Goal: Information Seeking & Learning: Learn about a topic

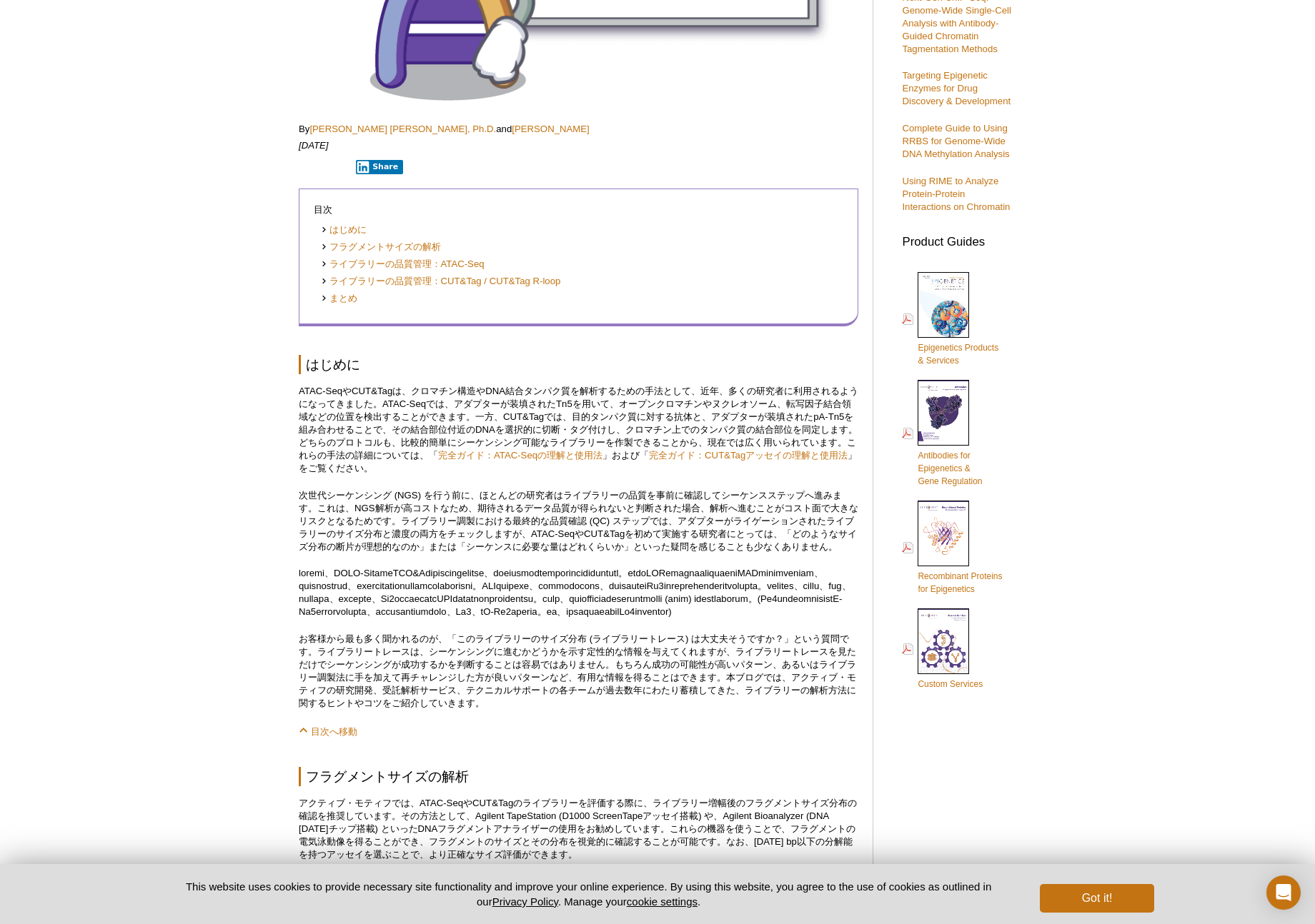
scroll to position [429, 0]
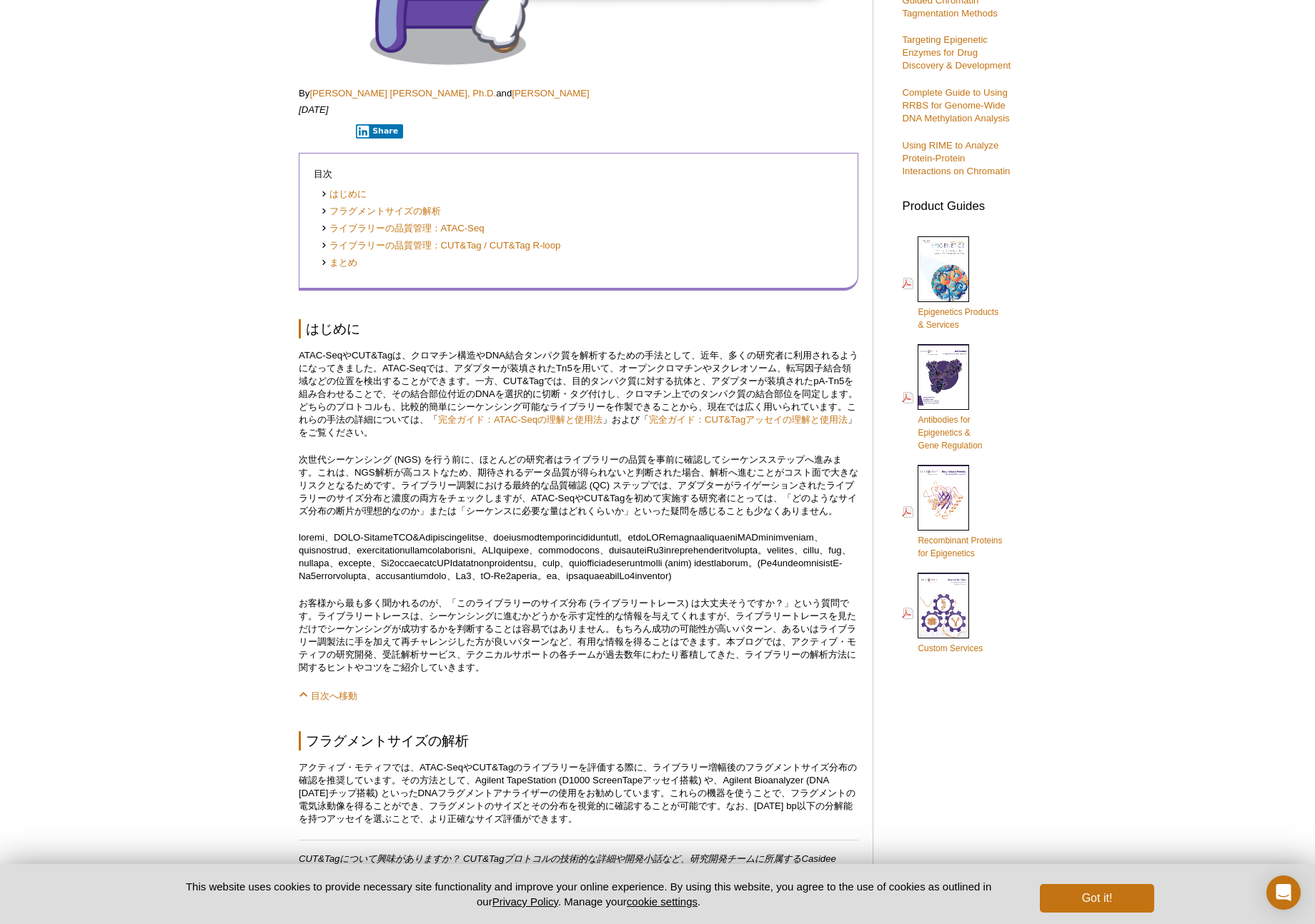
click at [417, 257] on ul "はじめに フラグメントサイズの解析 ライブラリーの品質管理：ATAC-Seq ライブラリーの品質管理：CUT&Tag / CUT&Tag R-loop まとめ" at bounding box center [571, 228] width 516 height 82
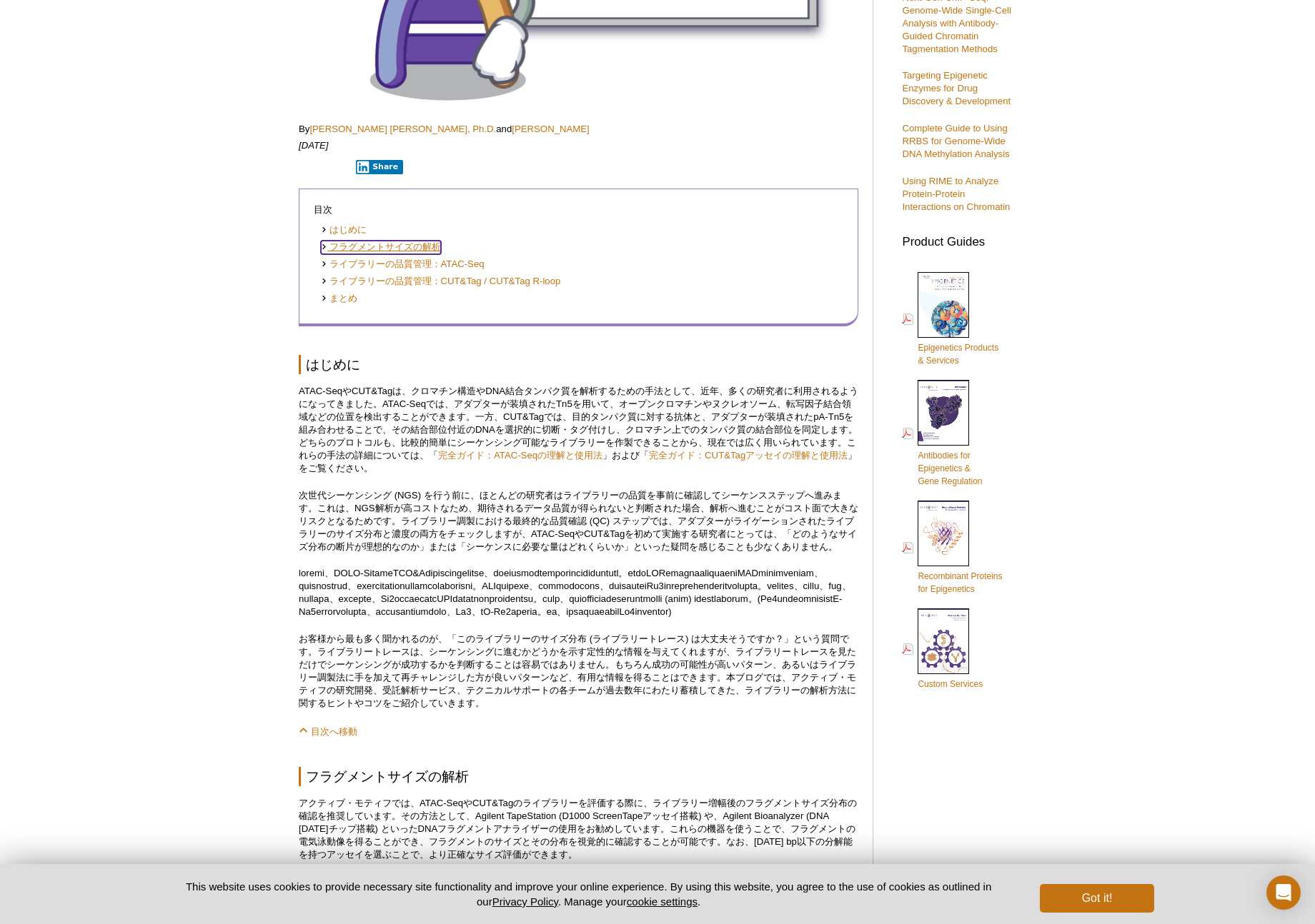
click at [415, 243] on link "フラグメントサイズの解析" at bounding box center [380, 247] width 120 height 14
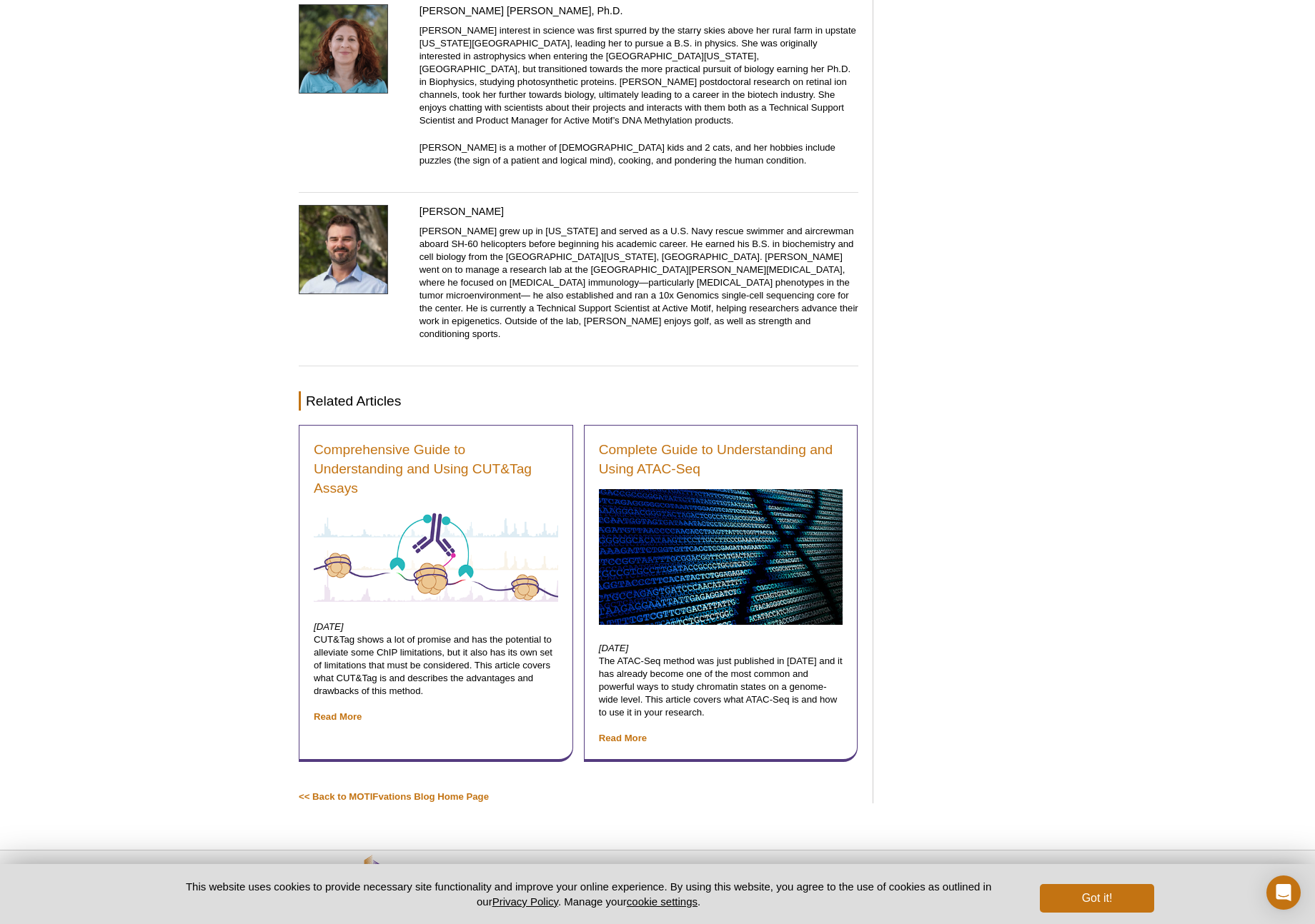
scroll to position [8374, 0]
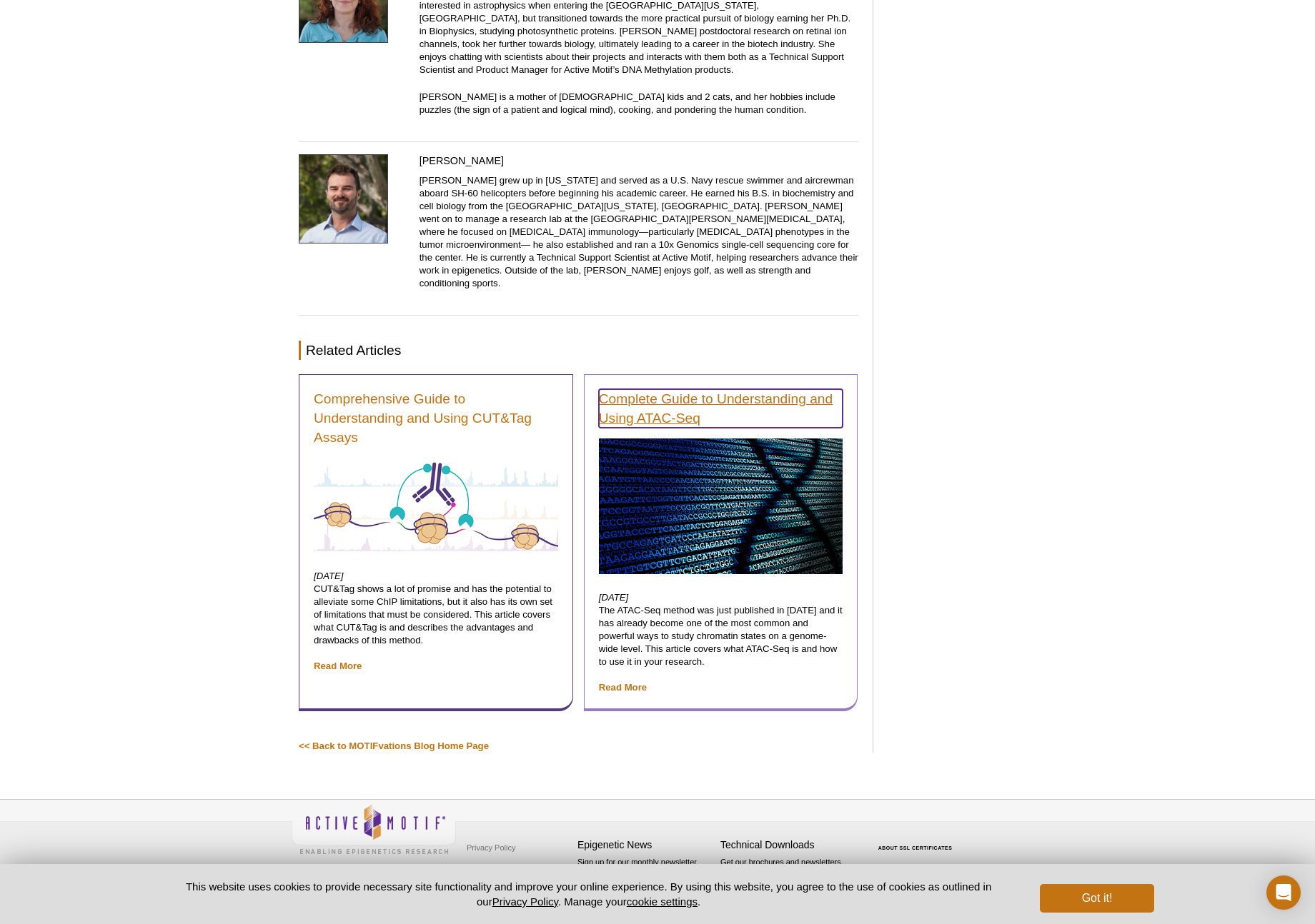
click at [723, 402] on link "Complete Guide to Understanding and Using ATAC‑Seq" at bounding box center [721, 408] width 245 height 38
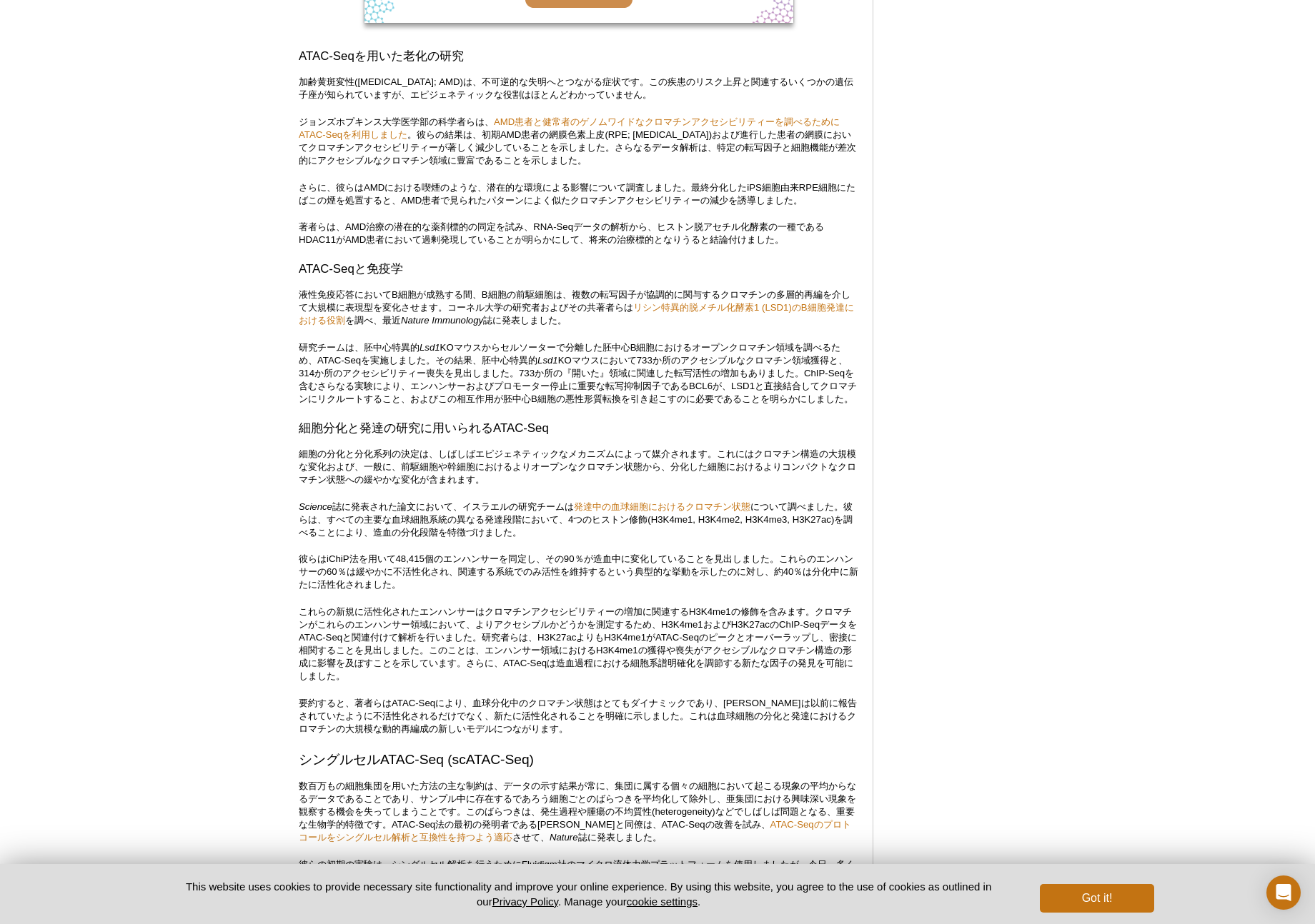
scroll to position [2461, 0]
